Goal: Browse casually: Explore the website without a specific task or goal

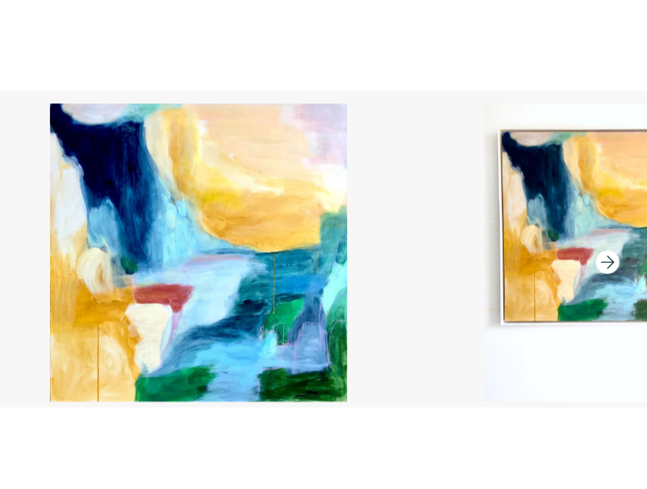
scroll to position [158, 0]
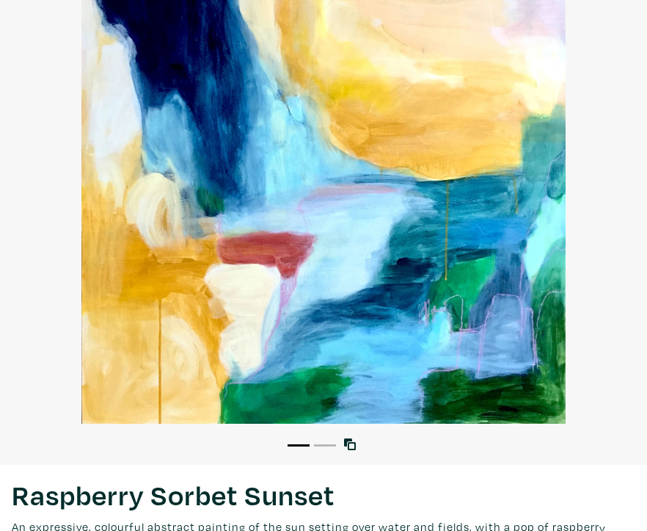
drag, startPoint x: 507, startPoint y: 147, endPoint x: 642, endPoint y: 321, distance: 220.2
click at [0, 0] on div at bounding box center [323, 181] width 647 height 486
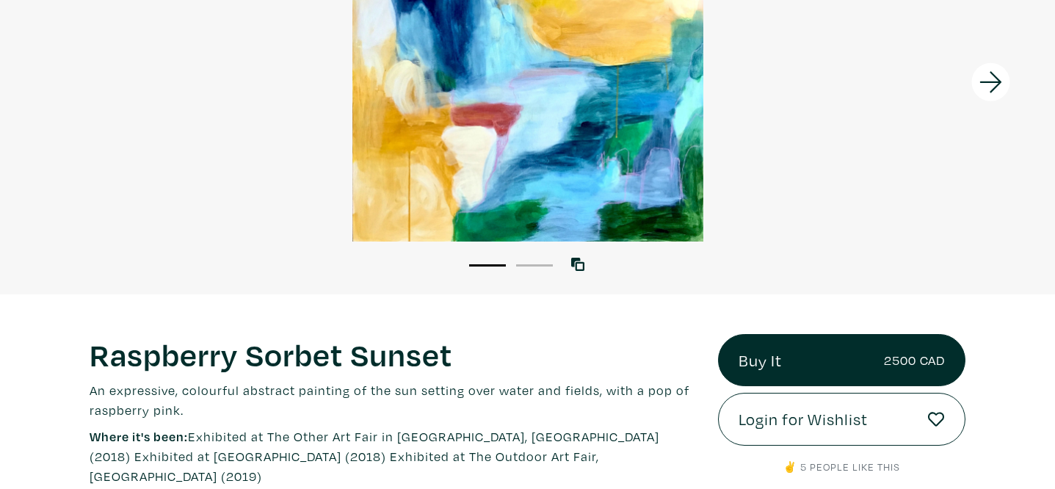
scroll to position [0, 0]
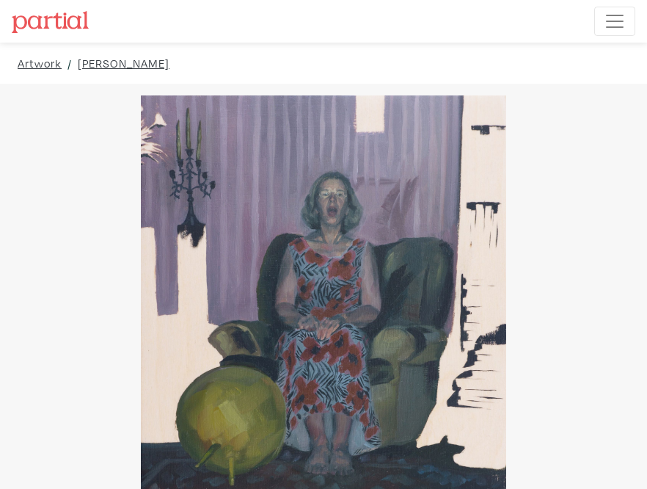
drag, startPoint x: 492, startPoint y: 268, endPoint x: 645, endPoint y: 348, distance: 173.0
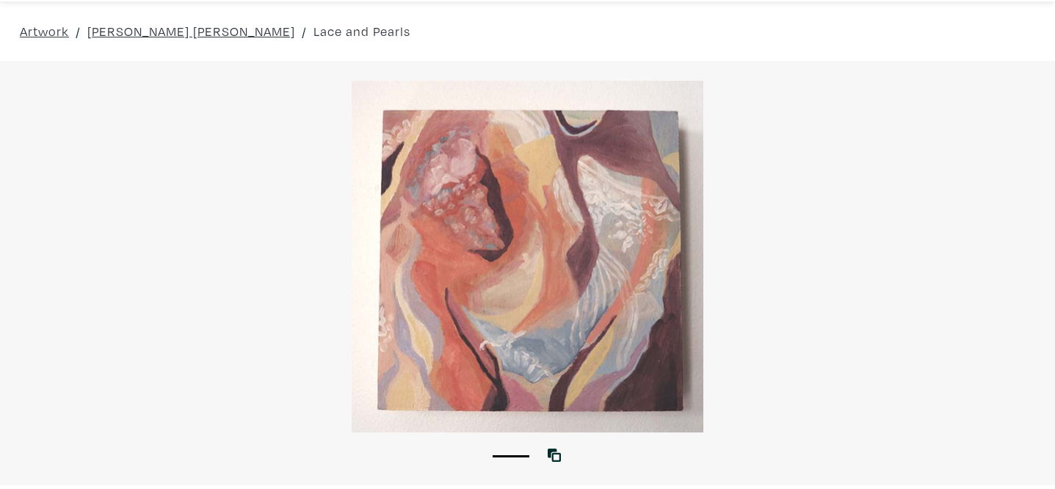
scroll to position [68, 0]
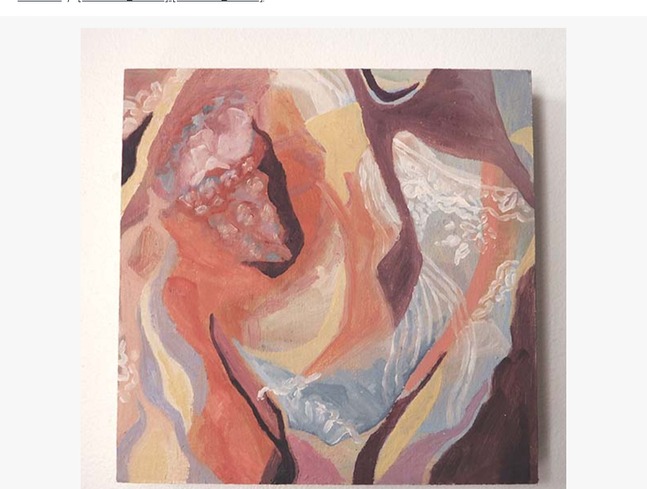
drag, startPoint x: 564, startPoint y: 254, endPoint x: 644, endPoint y: 307, distance: 95.9
click at [0, 0] on div "Artwork / Emily King Simpson / Lace and Pearls 1 View with WallSpacer AR" at bounding box center [323, 265] width 669 height 580
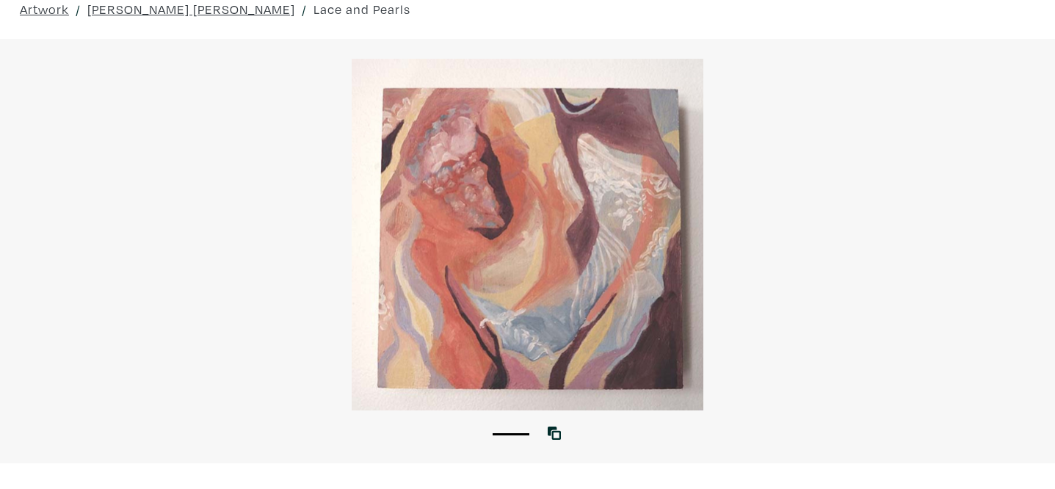
scroll to position [0, 0]
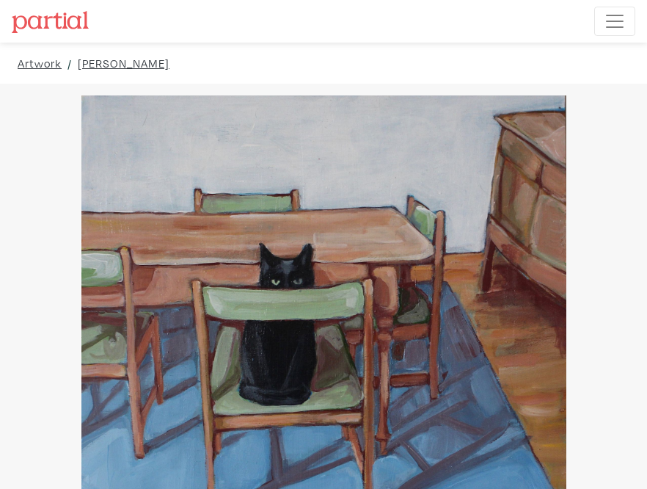
drag, startPoint x: 582, startPoint y: 298, endPoint x: 638, endPoint y: 450, distance: 161.8
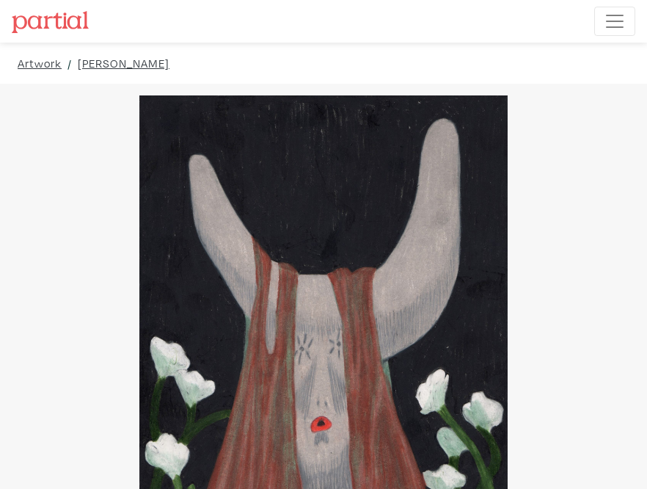
drag, startPoint x: 512, startPoint y: 261, endPoint x: 646, endPoint y: 224, distance: 138.5
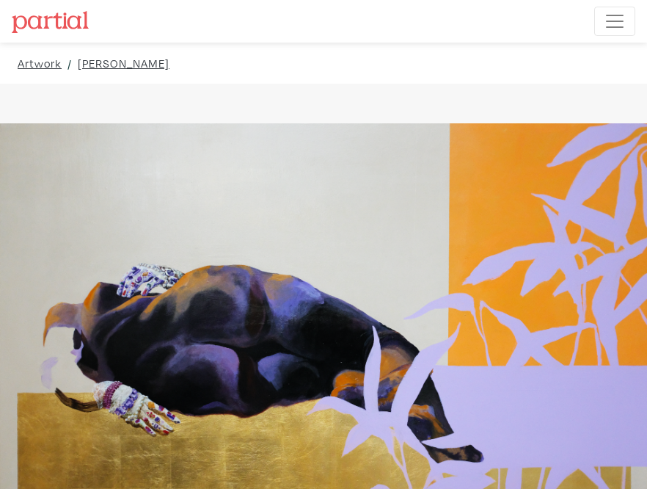
click at [558, 253] on div at bounding box center [567, 353] width 162 height 539
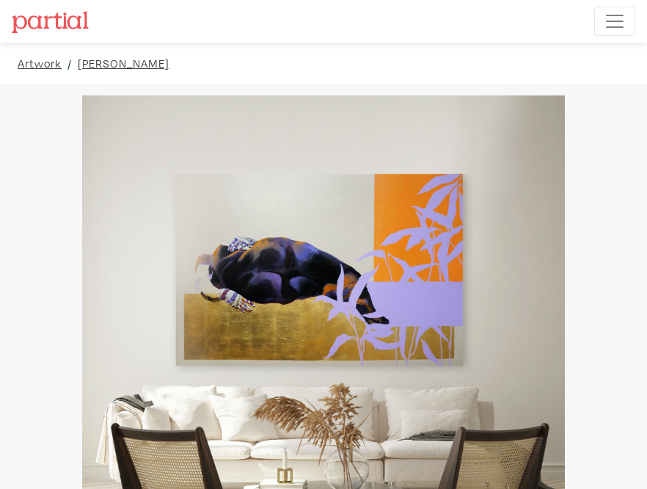
click at [454, 297] on div at bounding box center [323, 338] width 647 height 486
click at [57, 271] on div at bounding box center [81, 353] width 162 height 539
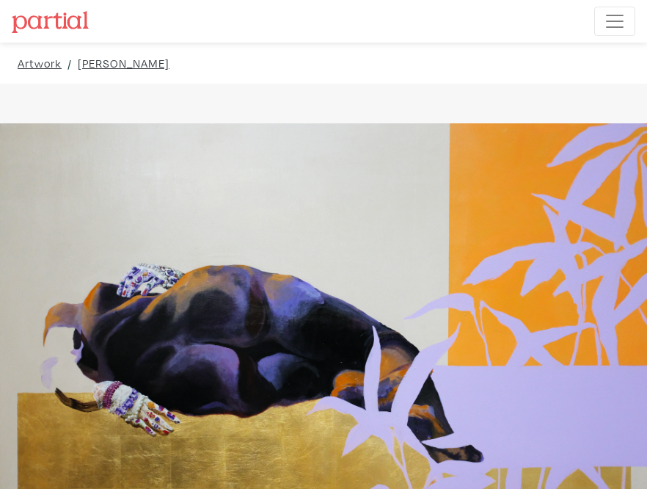
drag, startPoint x: 610, startPoint y: 243, endPoint x: 676, endPoint y: 422, distance: 190.9
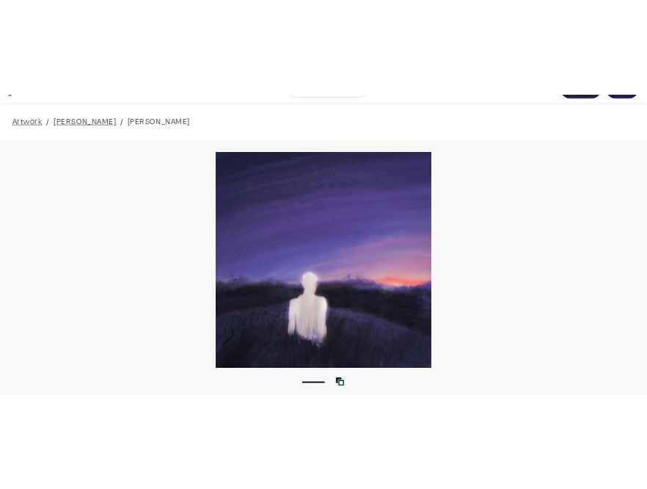
scroll to position [23, 0]
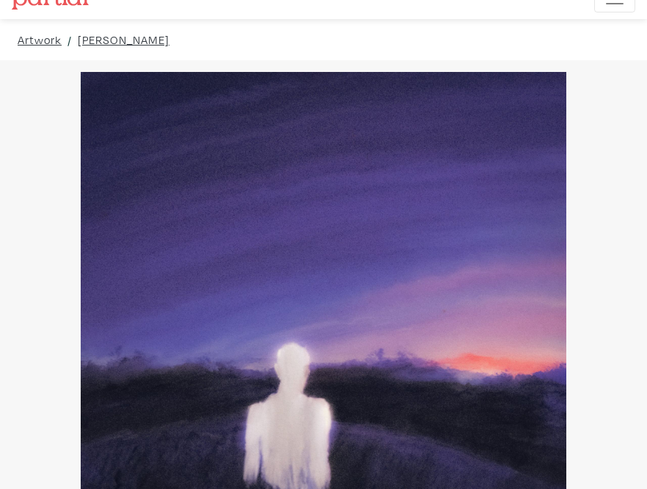
drag, startPoint x: 547, startPoint y: 201, endPoint x: 716, endPoint y: 299, distance: 195.3
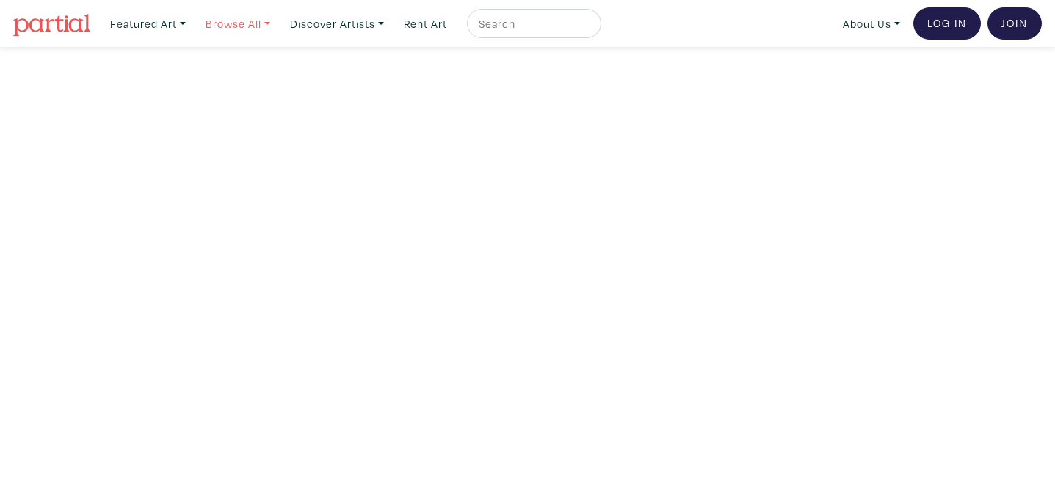
click at [192, 21] on link "Browse All" at bounding box center [147, 24] width 89 height 30
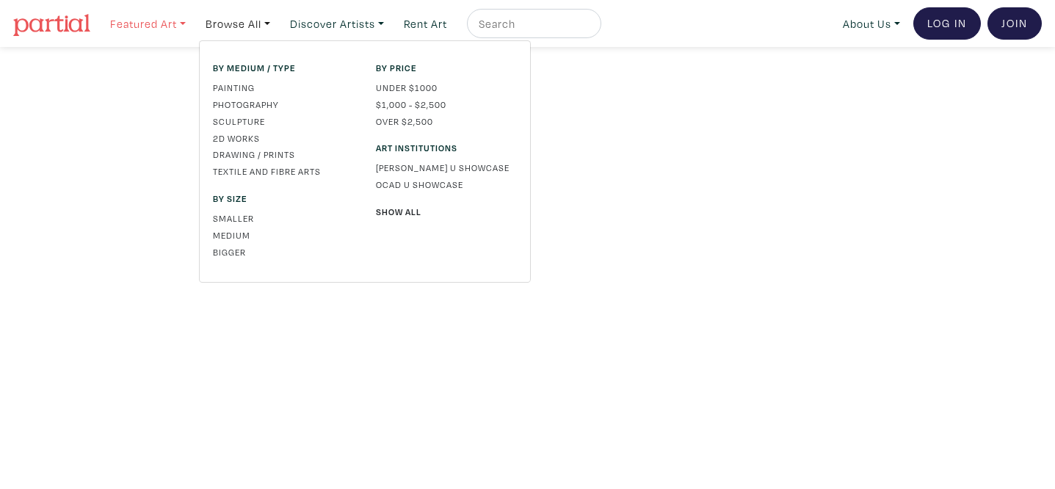
click at [184, 27] on link "Featured Art" at bounding box center [147, 24] width 89 height 30
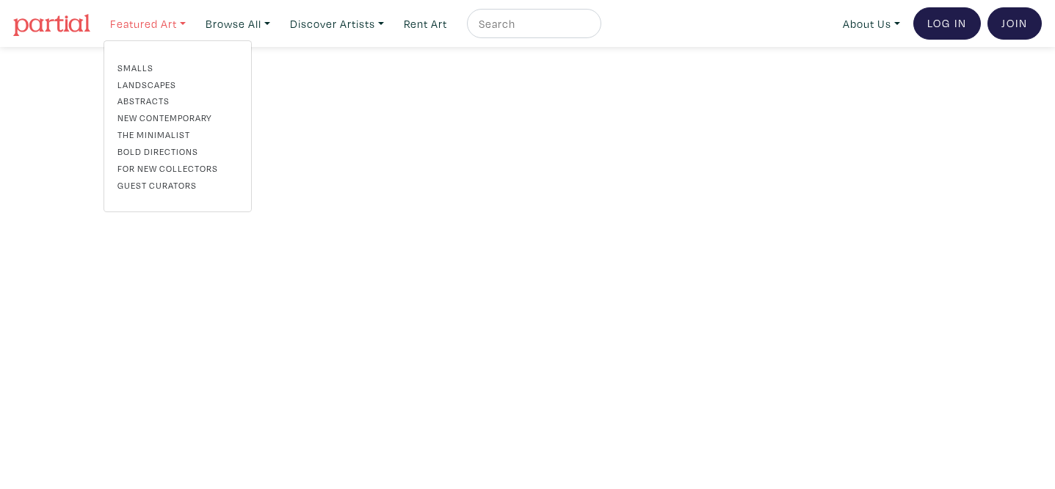
click at [153, 25] on link "Featured Art" at bounding box center [147, 24] width 89 height 30
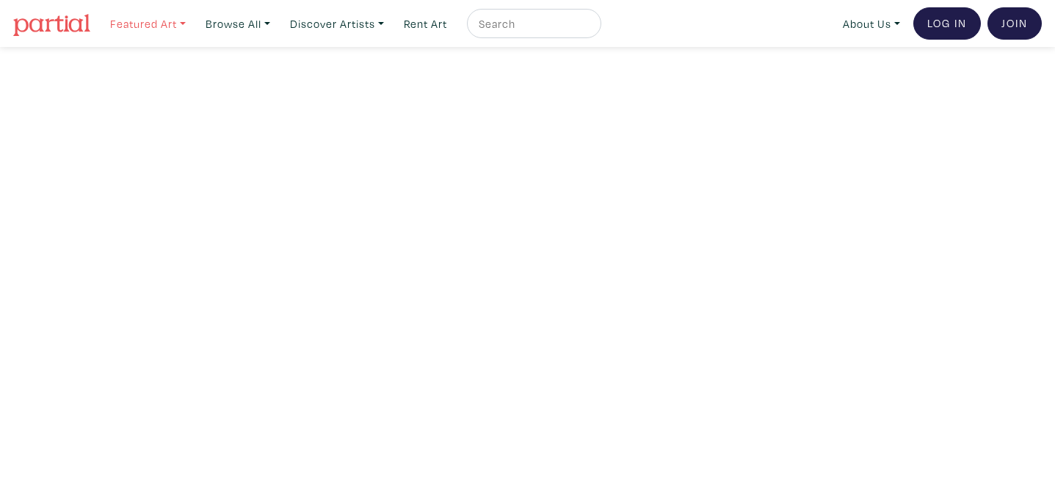
click at [178, 20] on link "Featured Art" at bounding box center [147, 24] width 89 height 30
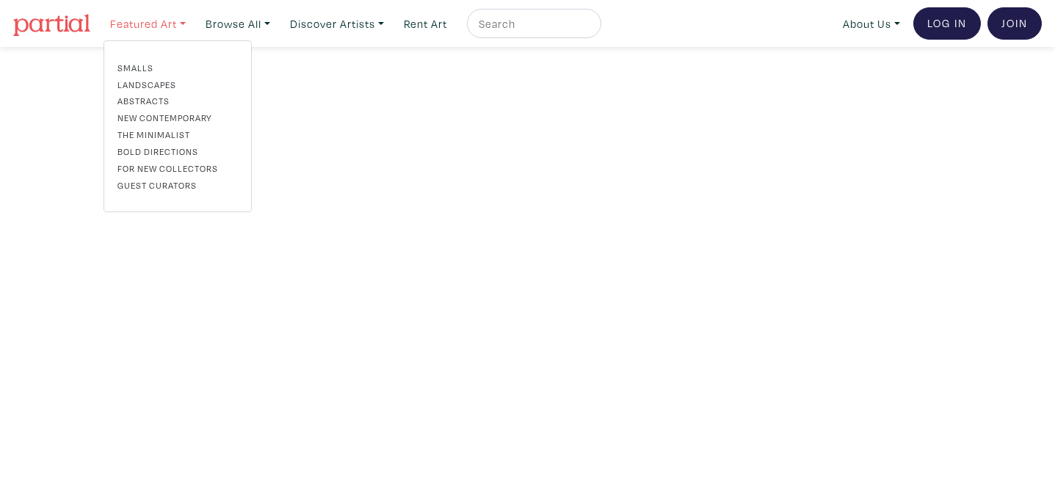
click at [137, 18] on link "Featured Art" at bounding box center [147, 24] width 89 height 30
click at [160, 163] on link "For New Collectors" at bounding box center [177, 167] width 120 height 13
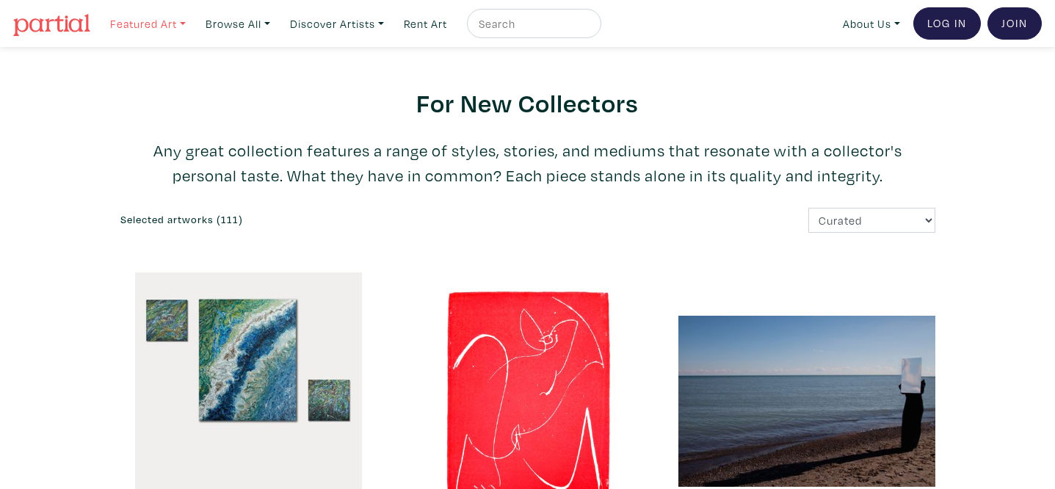
click at [176, 23] on link "Featured Art" at bounding box center [147, 24] width 89 height 30
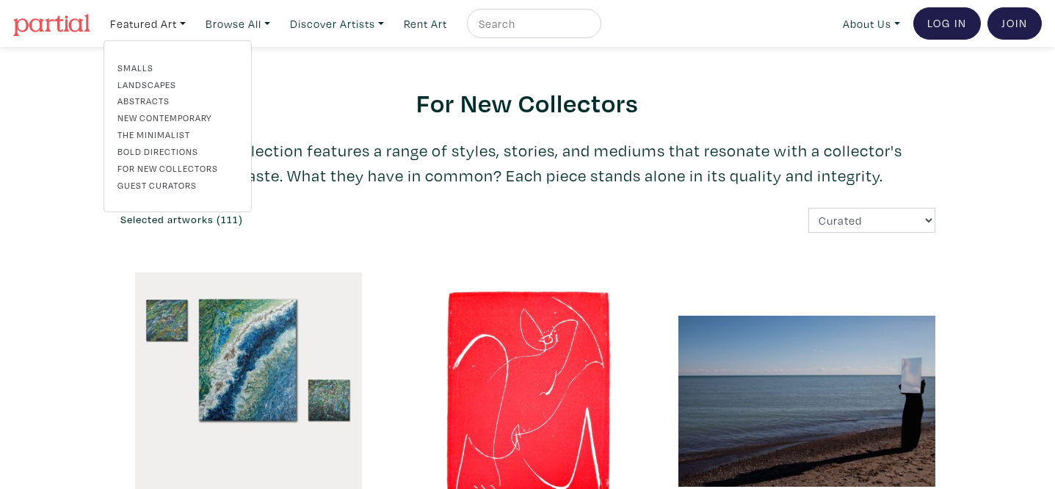
click at [178, 151] on link "Bold Directions" at bounding box center [177, 151] width 120 height 13
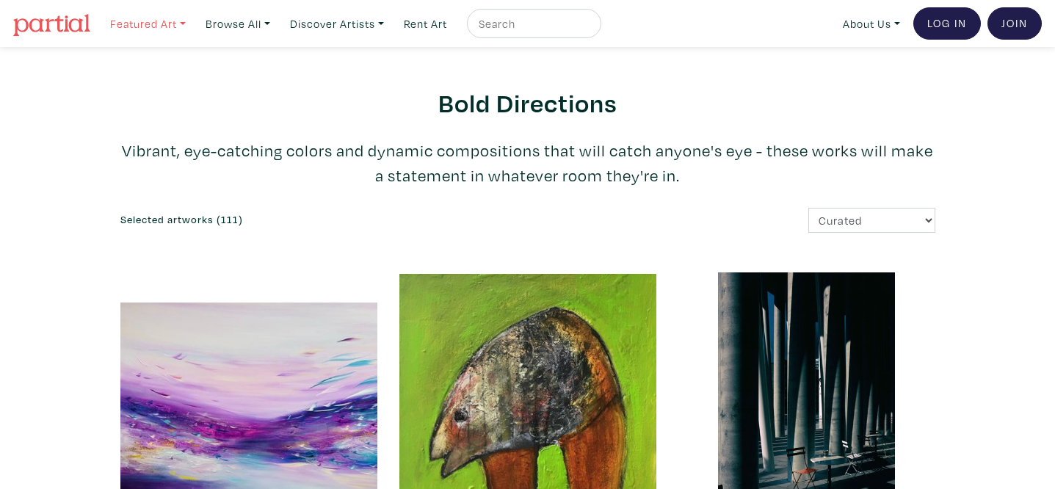
click at [182, 21] on link "Featured Art" at bounding box center [147, 24] width 89 height 30
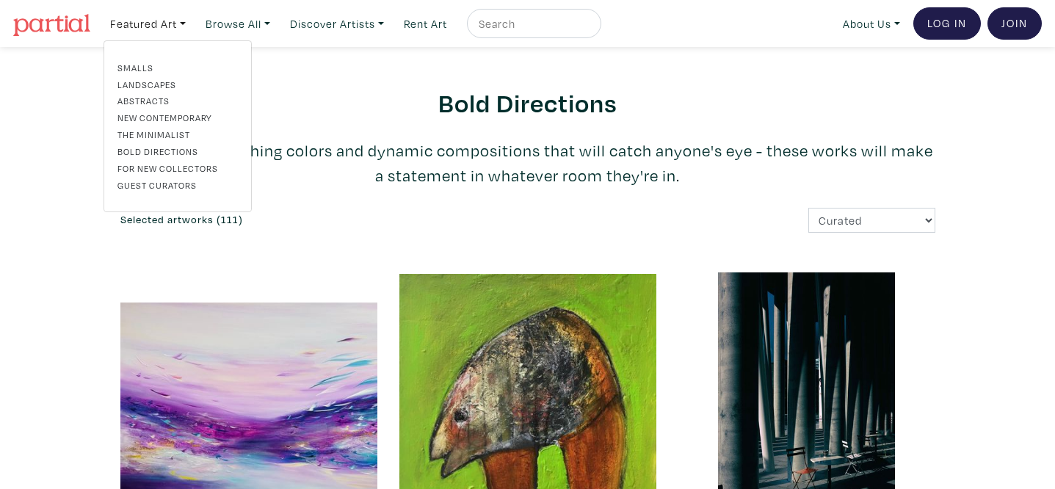
click at [159, 169] on link "For New Collectors" at bounding box center [177, 167] width 120 height 13
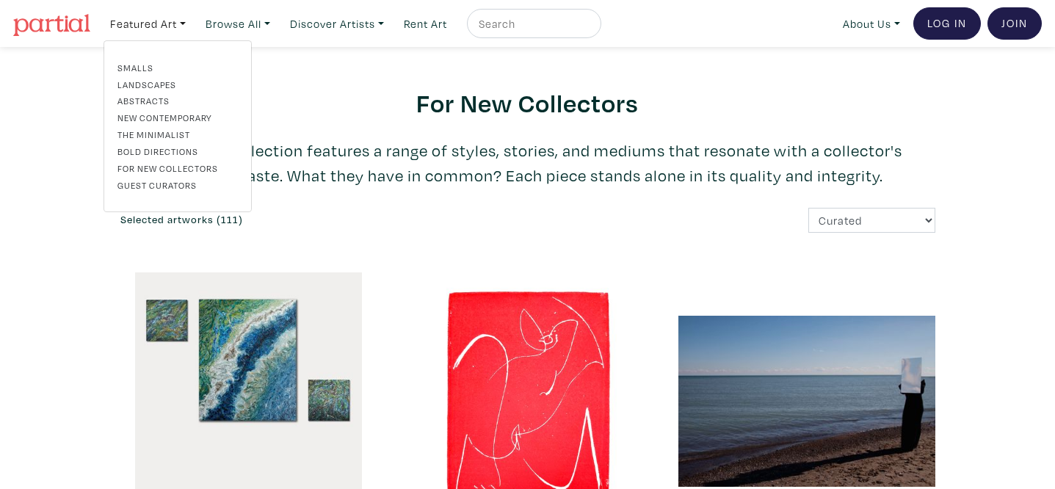
click at [161, 120] on link "New Contemporary" at bounding box center [177, 117] width 120 height 13
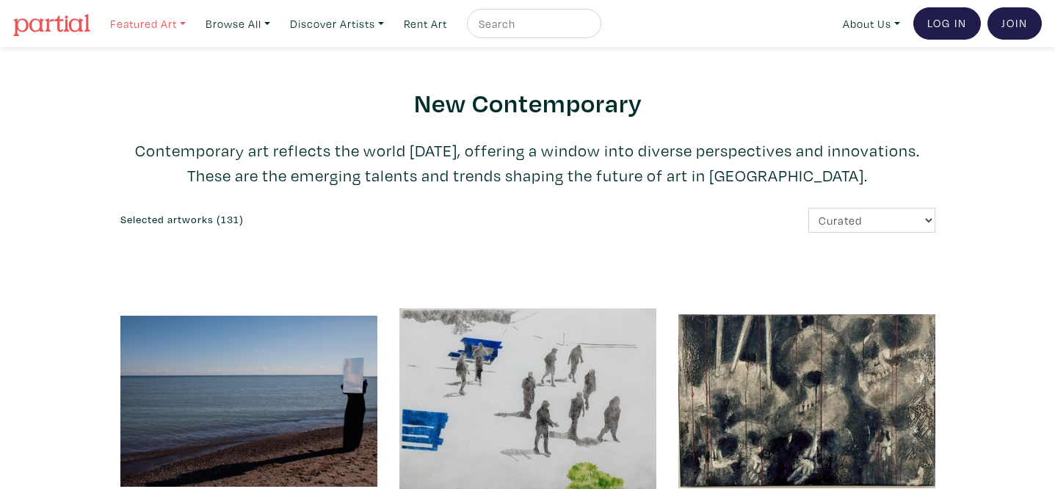
click at [172, 23] on link "Featured Art" at bounding box center [147, 24] width 89 height 30
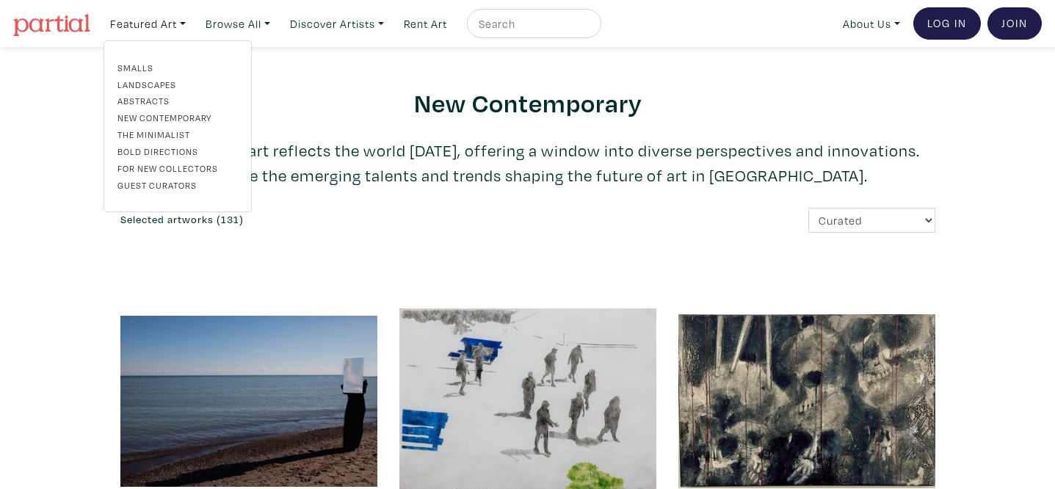
click at [142, 69] on link "Smalls" at bounding box center [177, 67] width 120 height 13
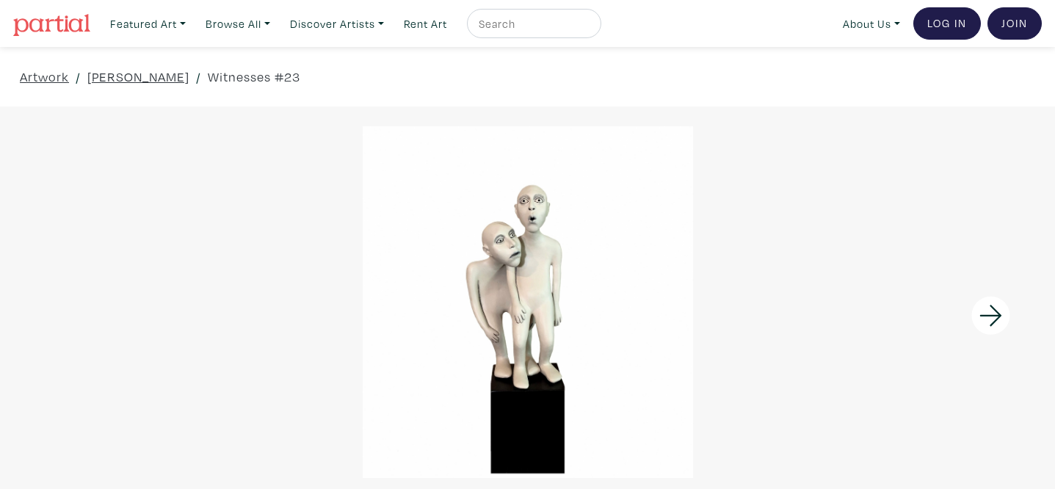
drag, startPoint x: 90, startPoint y: 76, endPoint x: 508, endPoint y: 1, distance: 424.3
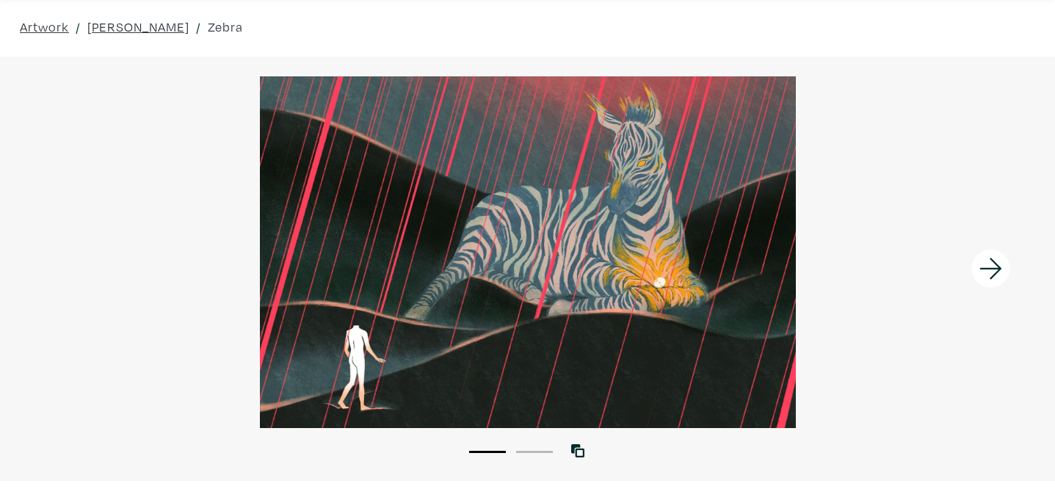
scroll to position [51, 0]
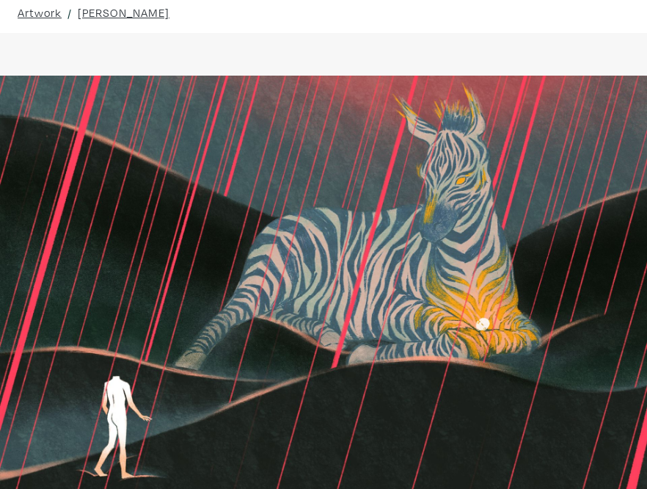
drag, startPoint x: 463, startPoint y: 260, endPoint x: 613, endPoint y: 194, distance: 163.3
click at [0, 0] on div "Artwork / Deloris Chen / Zebra 1 2 View with WallSpacer AR" at bounding box center [323, 282] width 669 height 580
click at [520, 186] on div at bounding box center [567, 302] width 162 height 539
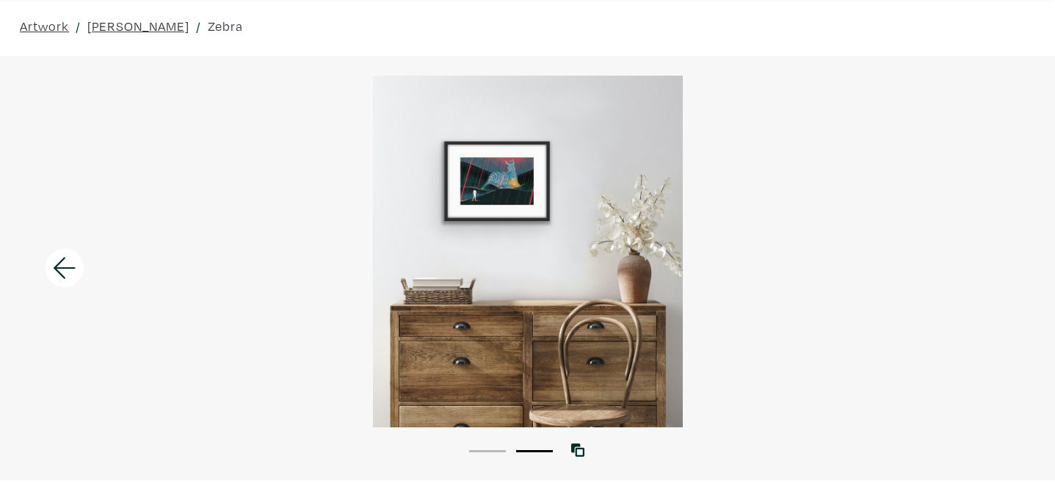
click at [87, 262] on icon at bounding box center [65, 268] width 50 height 40
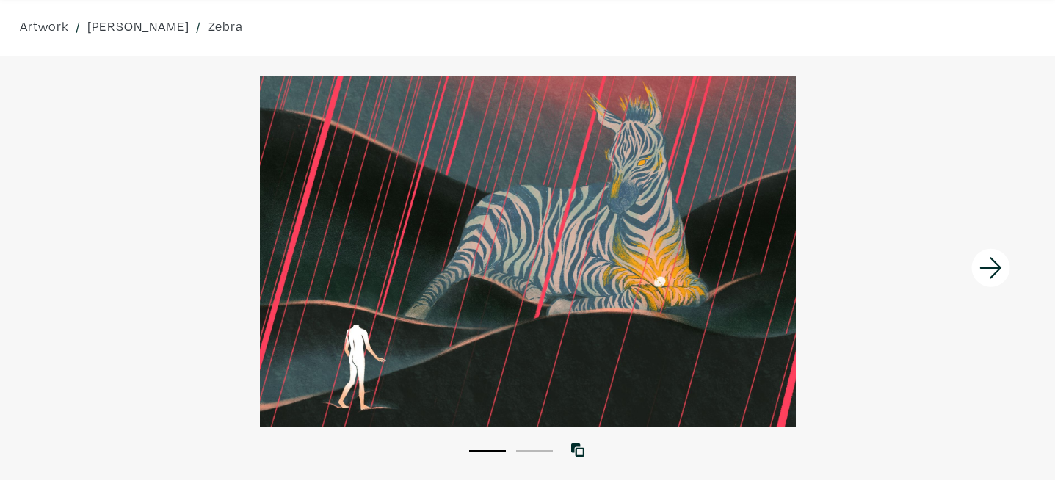
click at [0, 0] on div "Artwork / Deloris Chen / Zebra 1 2 View with WallSpacer AR" at bounding box center [527, 238] width 1077 height 484
